Goal: Information Seeking & Learning: Check status

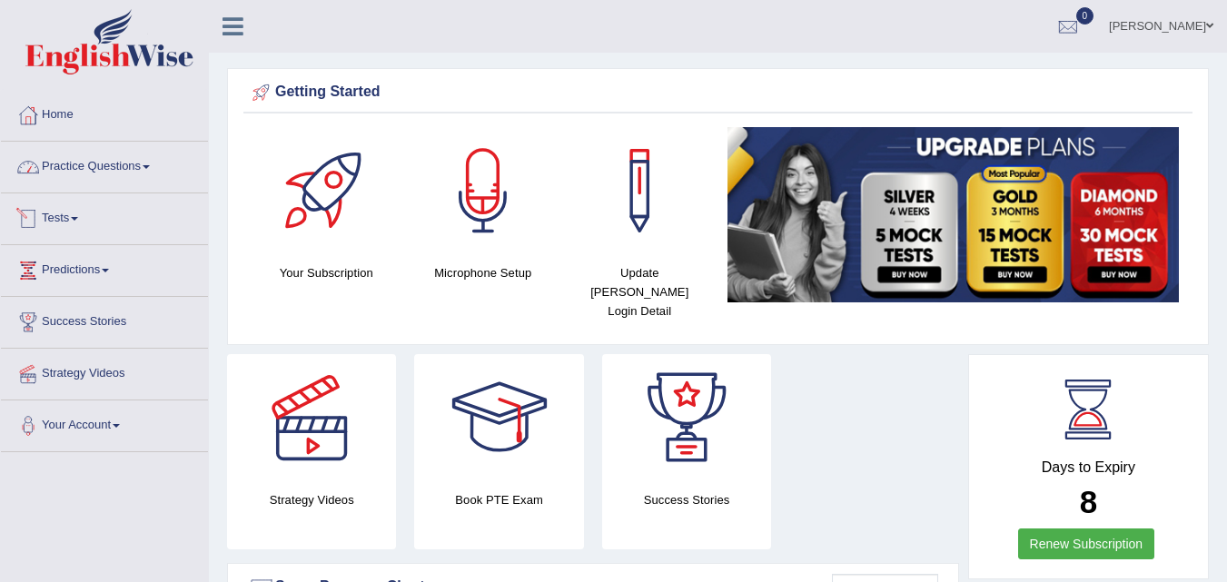
click at [69, 213] on link "Tests" at bounding box center [104, 216] width 207 height 45
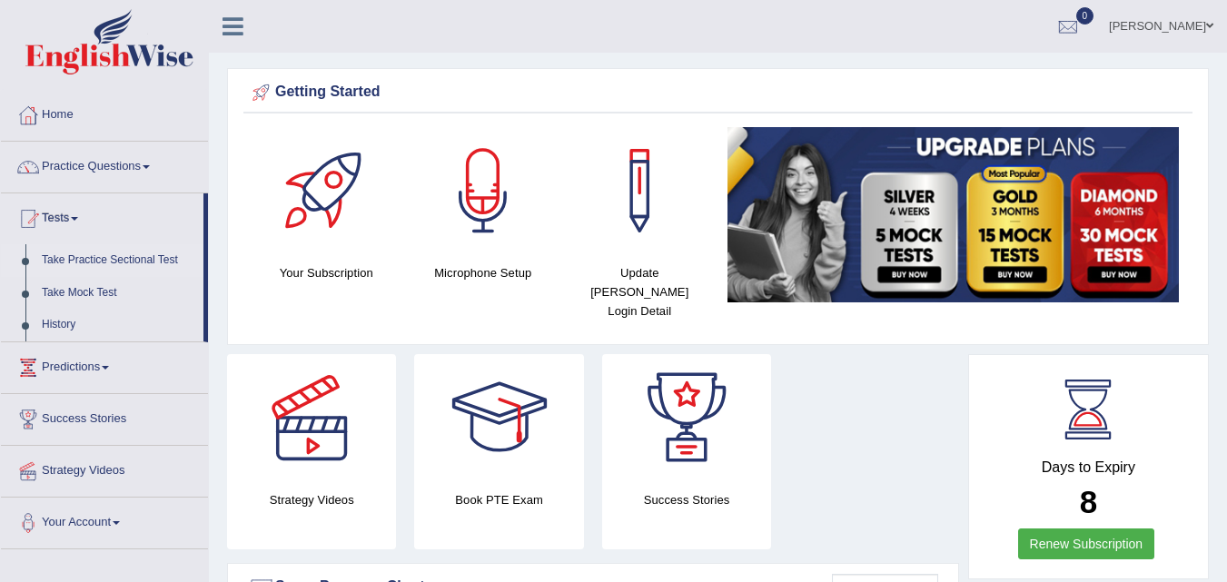
click at [84, 255] on link "Take Practice Sectional Test" at bounding box center [119, 260] width 170 height 33
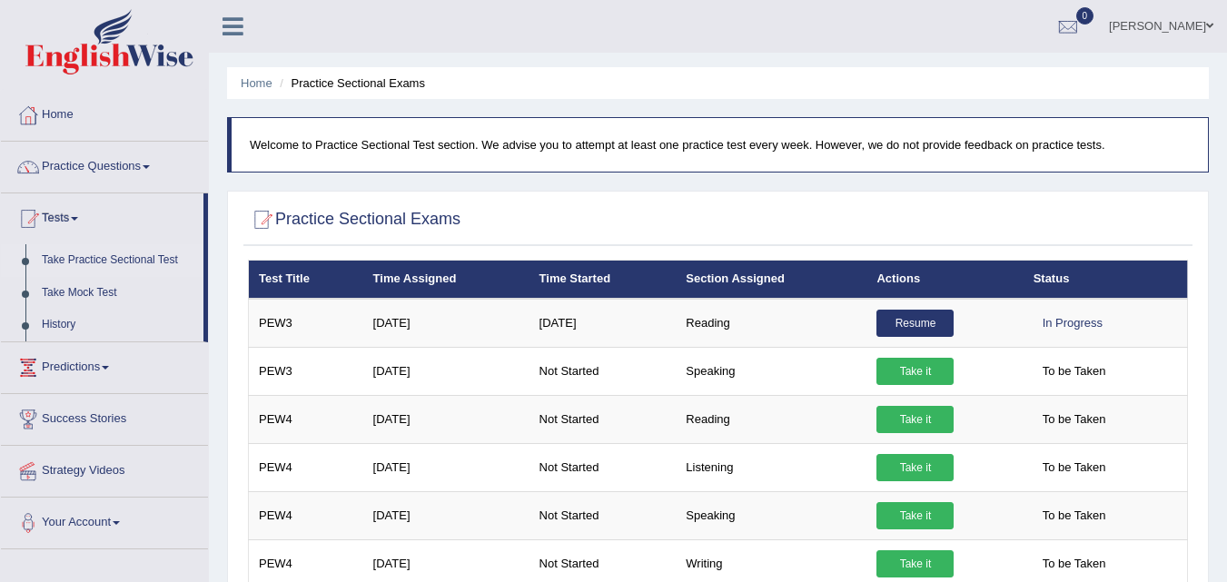
click at [71, 262] on link "Take Practice Sectional Test" at bounding box center [119, 260] width 170 height 33
click at [105, 256] on link "Take Practice Sectional Test" at bounding box center [119, 260] width 170 height 33
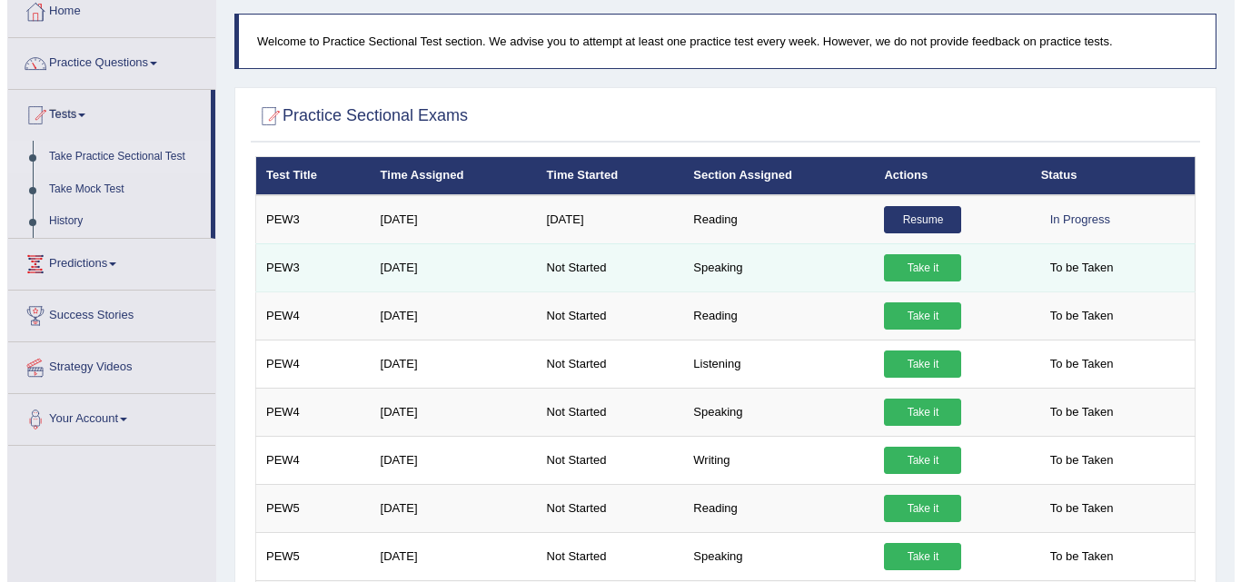
scroll to position [165, 0]
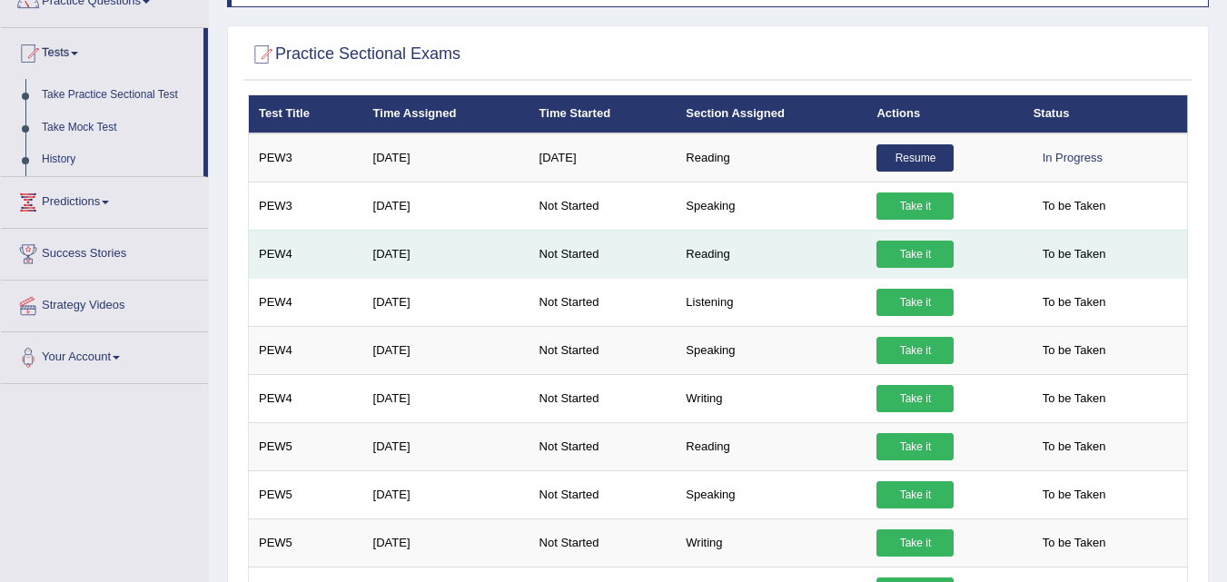
click at [906, 254] on link "Take it" at bounding box center [915, 254] width 77 height 27
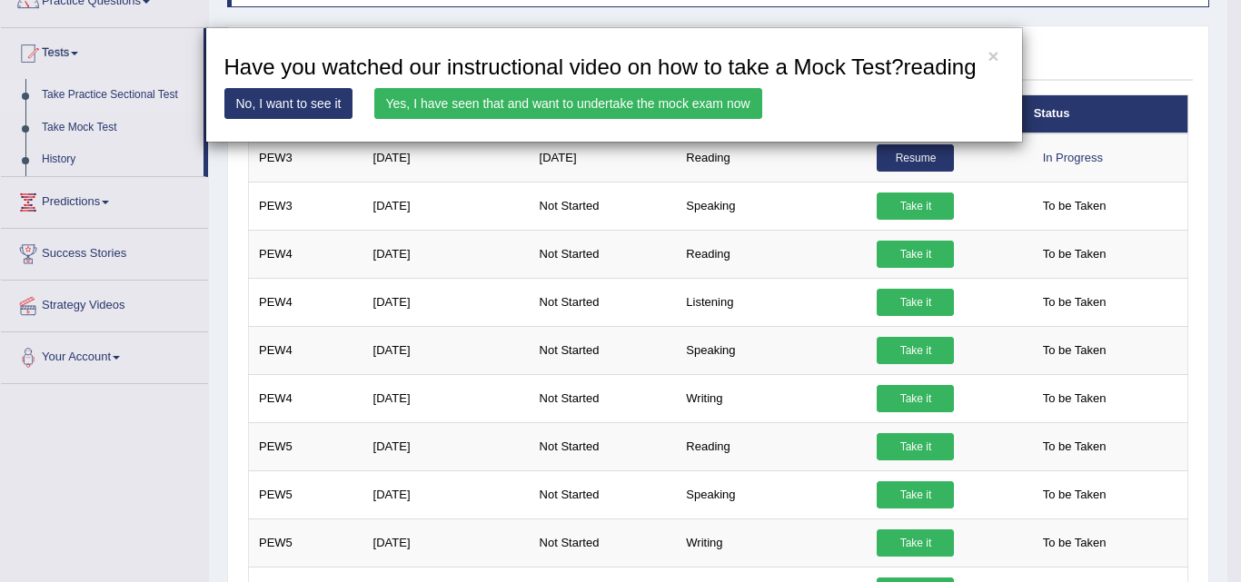
click at [623, 106] on link "Yes, I have seen that and want to undertake the mock exam now" at bounding box center [568, 103] width 388 height 31
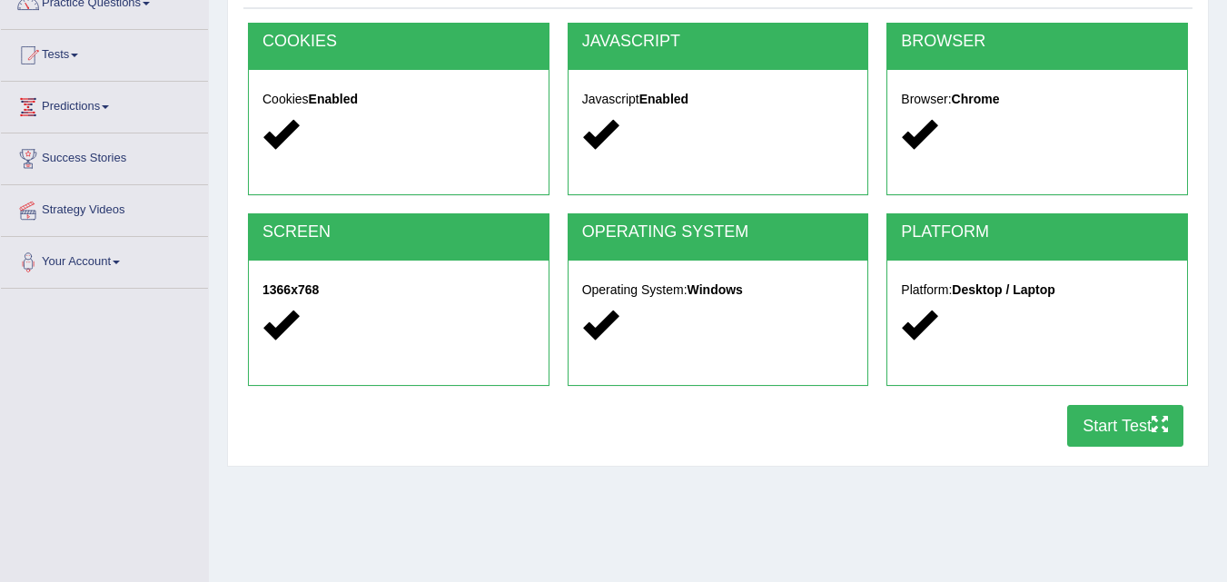
click at [1089, 435] on button "Start Test" at bounding box center [1125, 426] width 116 height 42
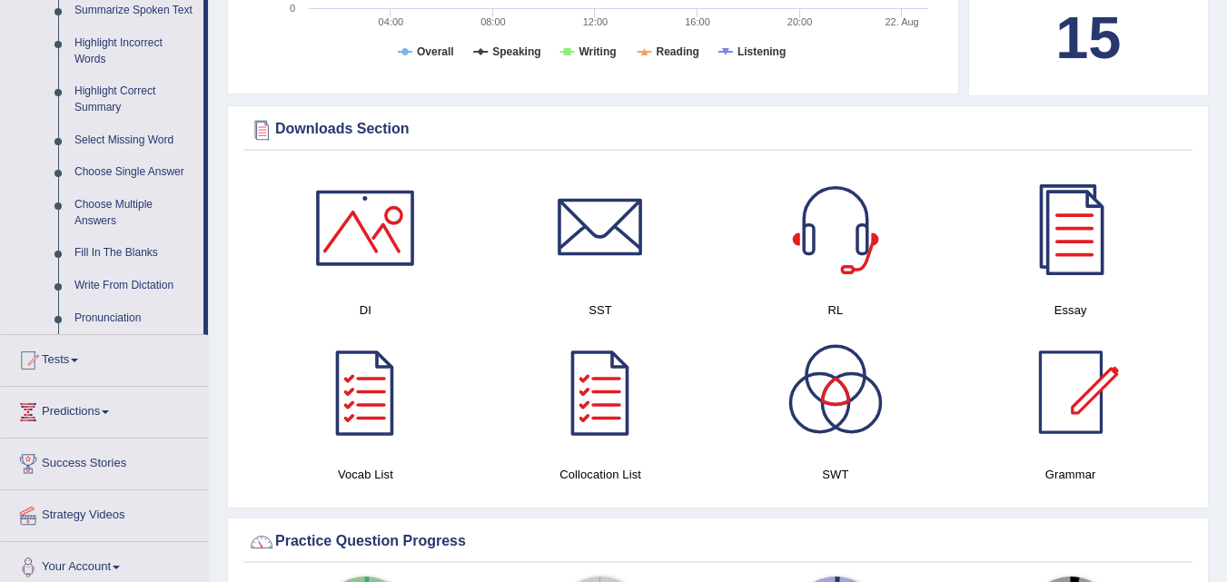
scroll to position [872, 0]
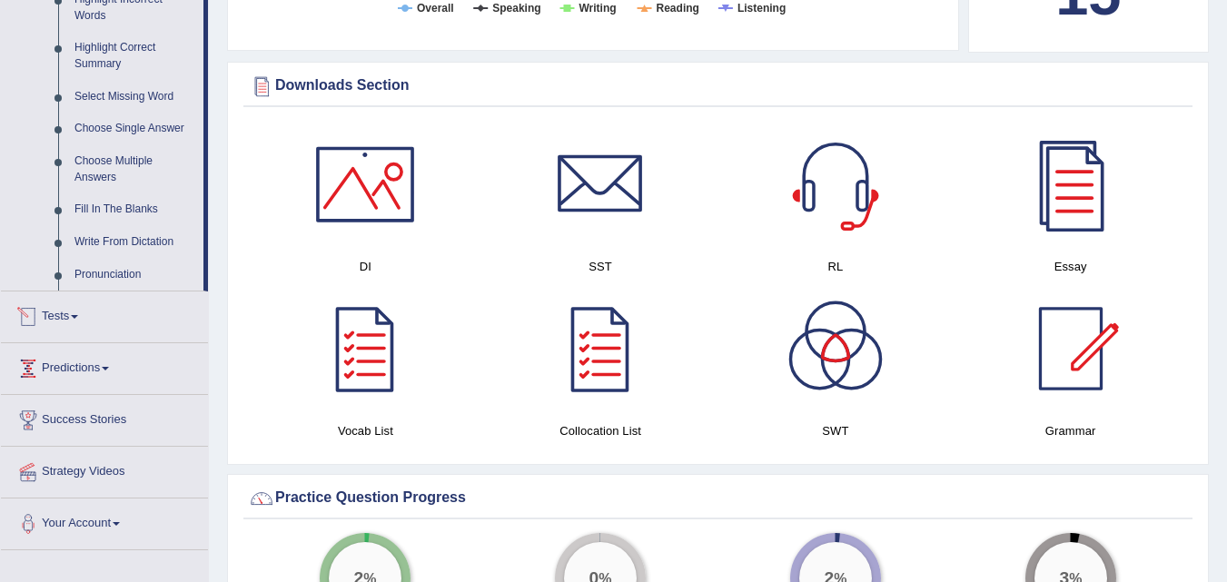
click at [65, 312] on link "Tests" at bounding box center [104, 314] width 207 height 45
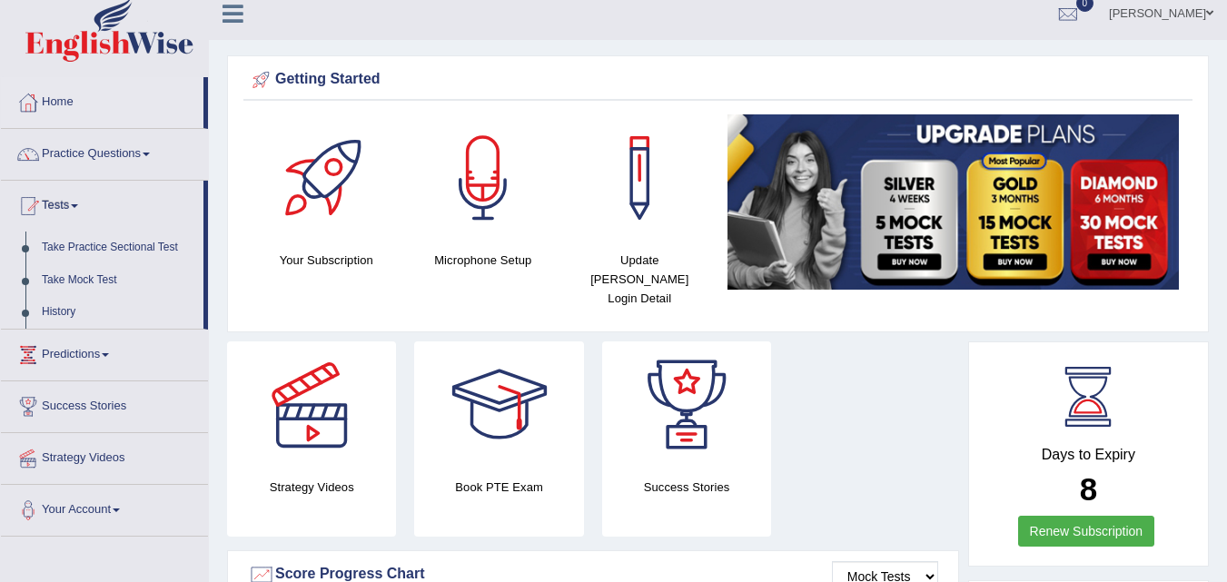
scroll to position [0, 0]
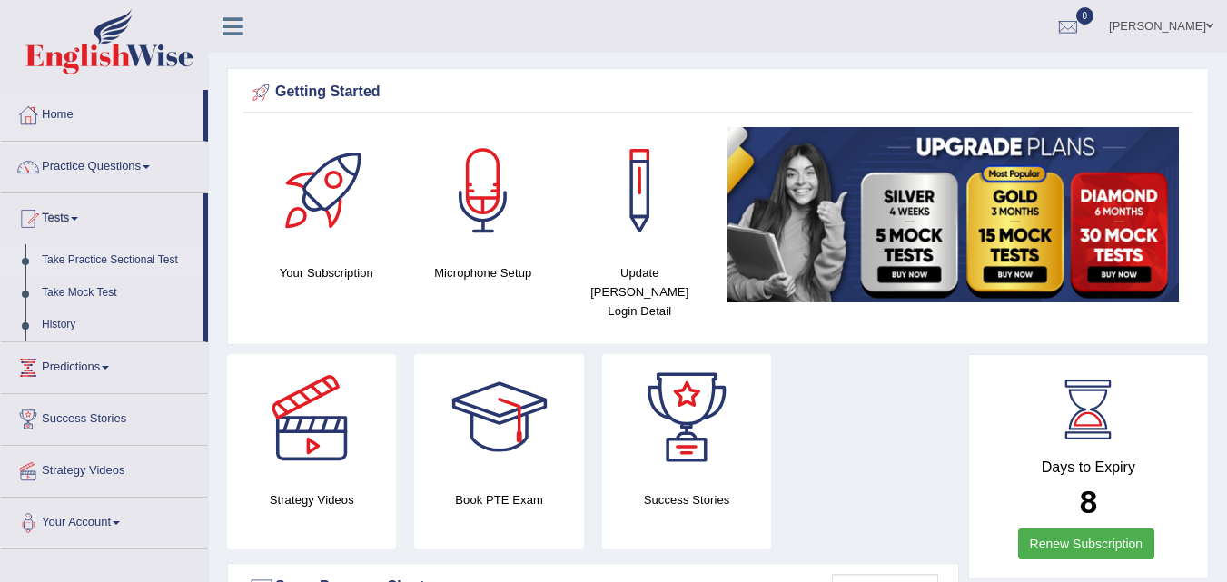
click at [119, 262] on link "Take Practice Sectional Test" at bounding box center [119, 260] width 170 height 33
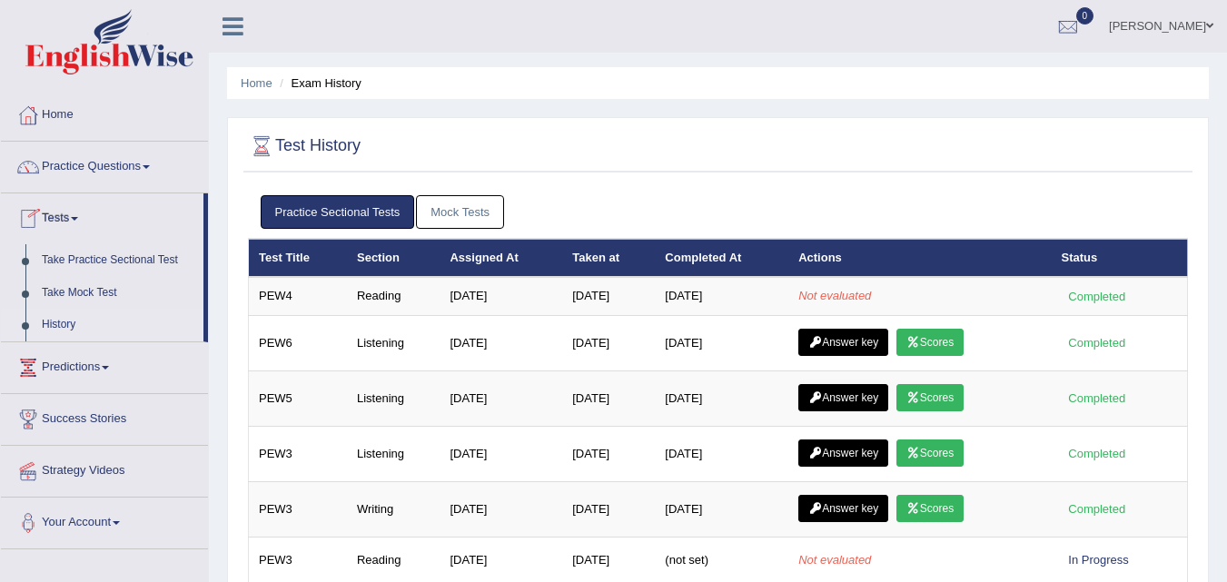
click at [64, 328] on link "History" at bounding box center [119, 325] width 170 height 33
click at [453, 216] on link "Mock Tests" at bounding box center [460, 212] width 88 height 34
click at [461, 203] on link "Mock Tests" at bounding box center [460, 212] width 88 height 34
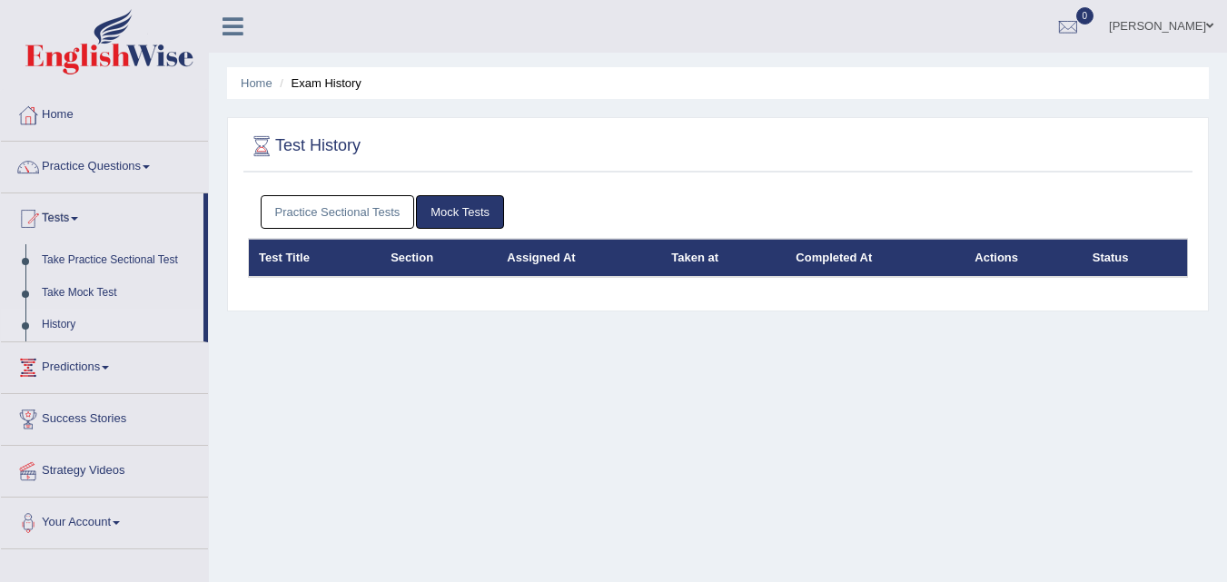
click at [382, 215] on link "Practice Sectional Tests" at bounding box center [338, 212] width 154 height 34
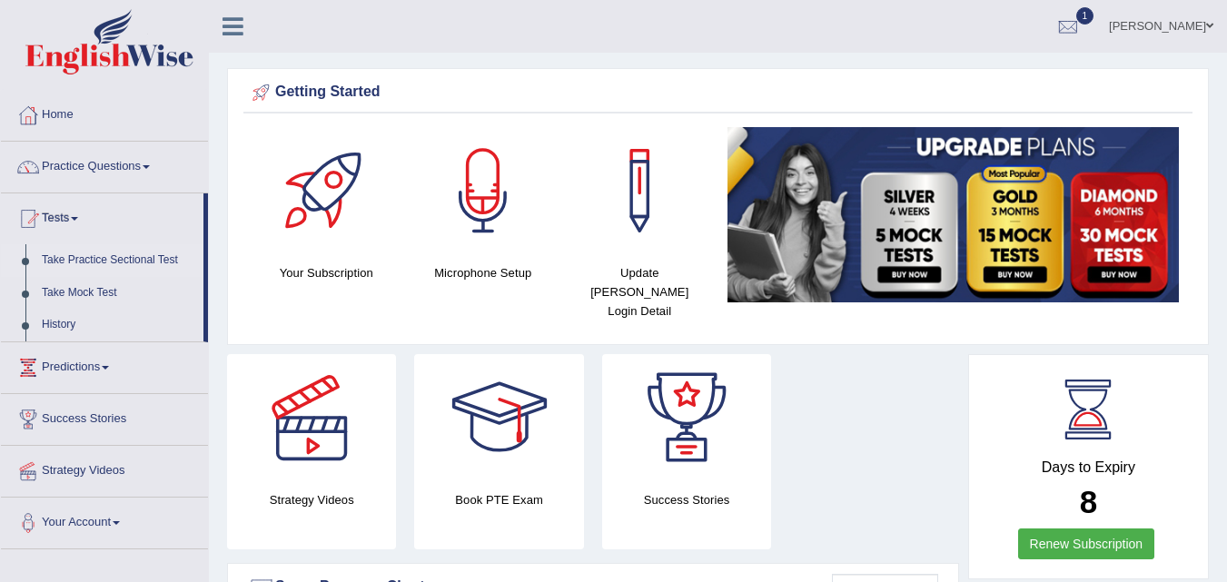
click at [78, 257] on link "Take Practice Sectional Test" at bounding box center [119, 260] width 170 height 33
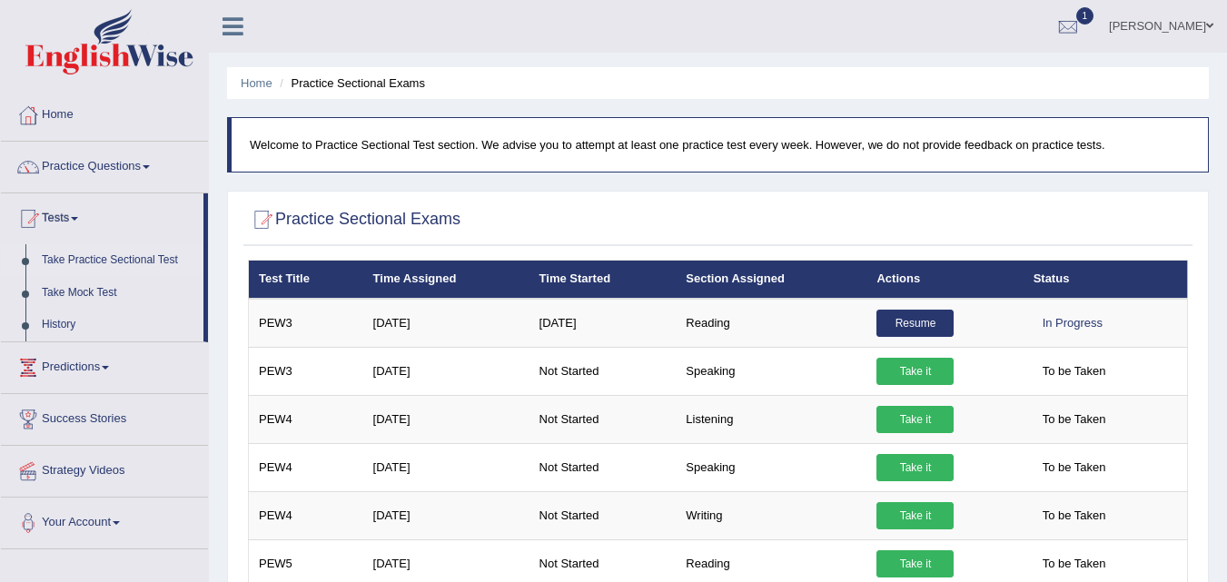
click at [119, 256] on link "Take Practice Sectional Test" at bounding box center [119, 260] width 170 height 33
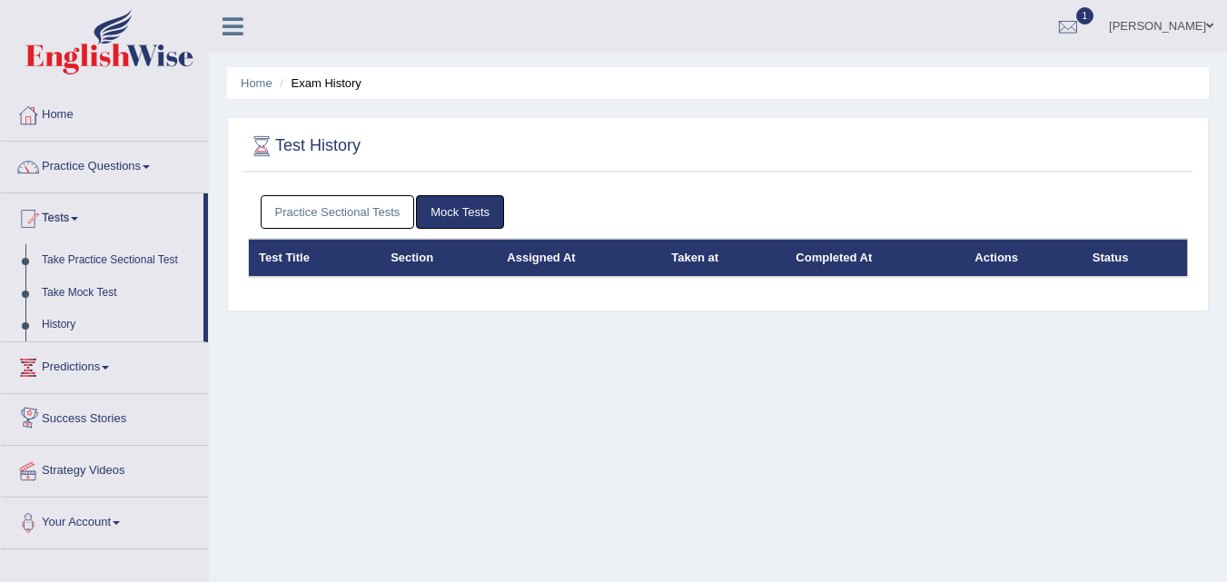
click at [327, 211] on link "Practice Sectional Tests" at bounding box center [338, 212] width 154 height 34
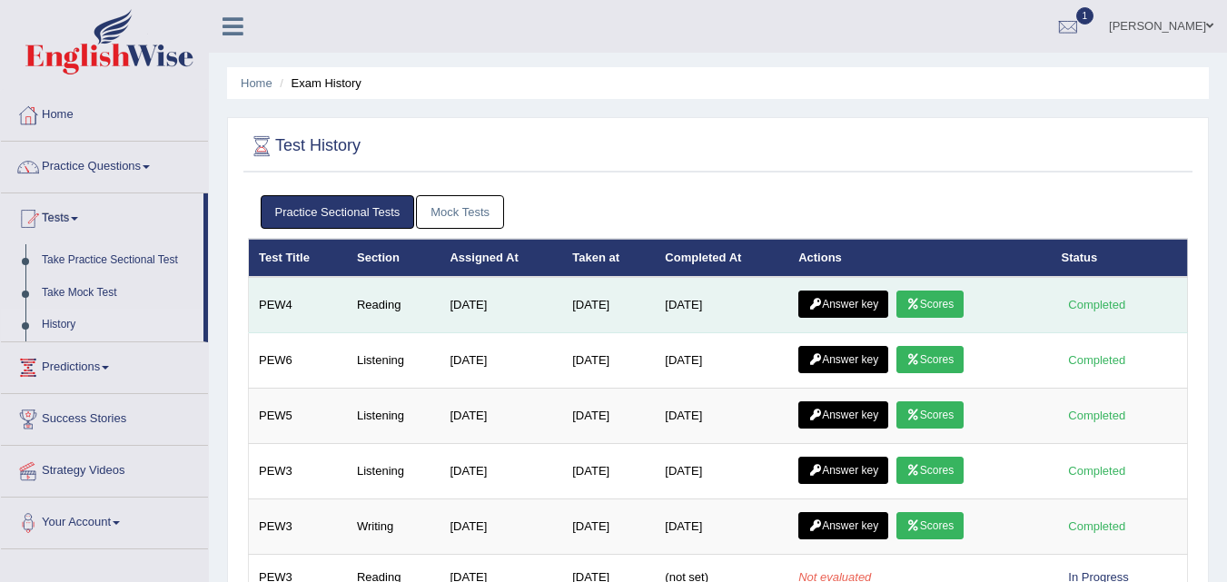
click at [938, 308] on link "Scores" at bounding box center [930, 304] width 67 height 27
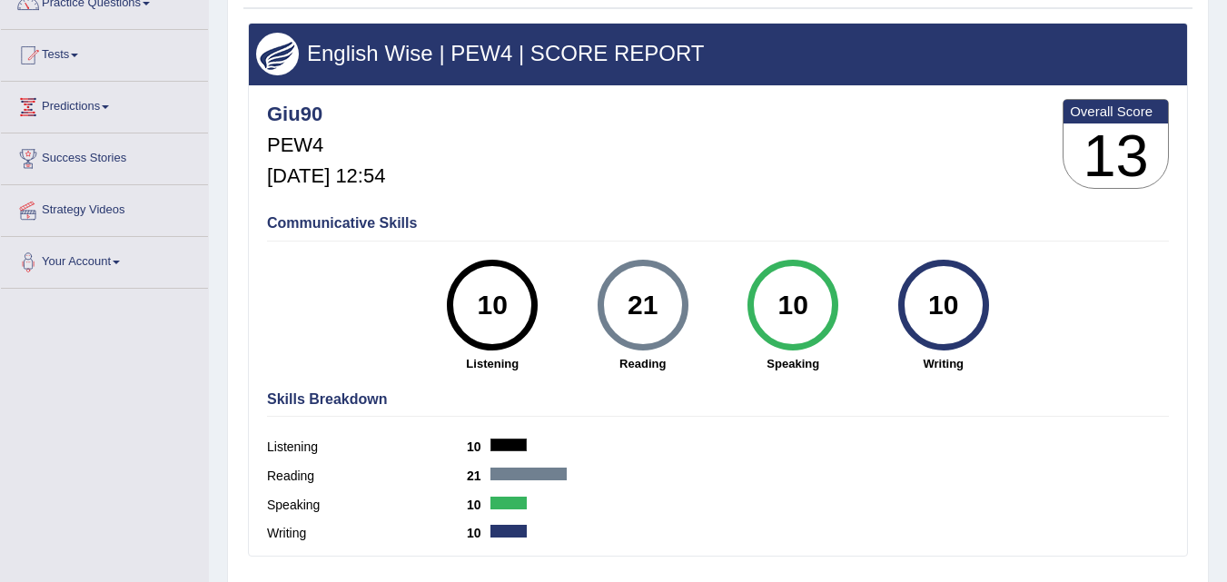
scroll to position [162, 0]
